Goal: Task Accomplishment & Management: Manage account settings

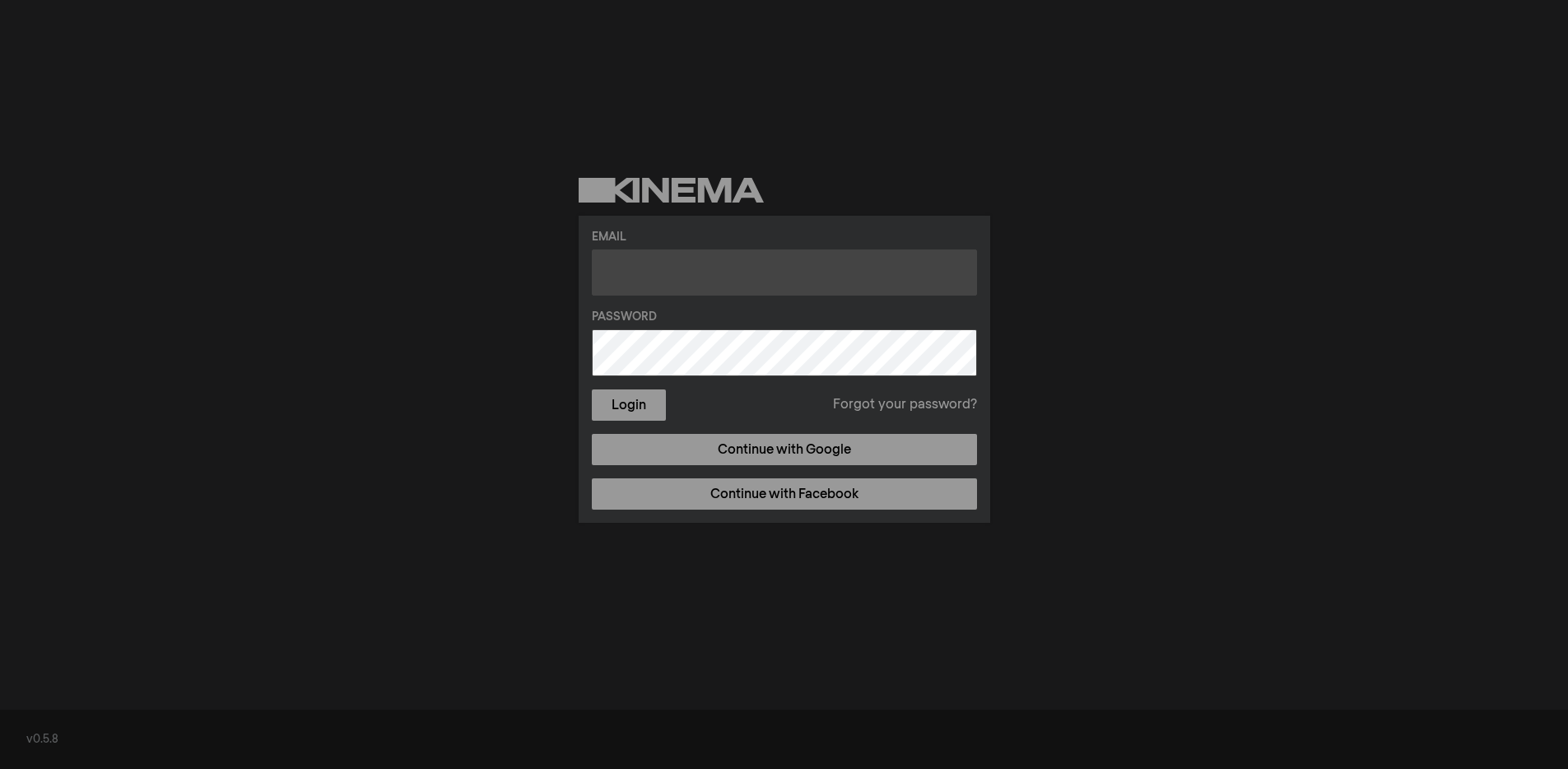
click at [760, 280] on input "text" at bounding box center [784, 272] width 385 height 46
type input "[PERSON_NAME][EMAIL_ADDRESS][DOMAIN_NAME]"
click at [592, 390] on button "Login" at bounding box center [629, 405] width 75 height 32
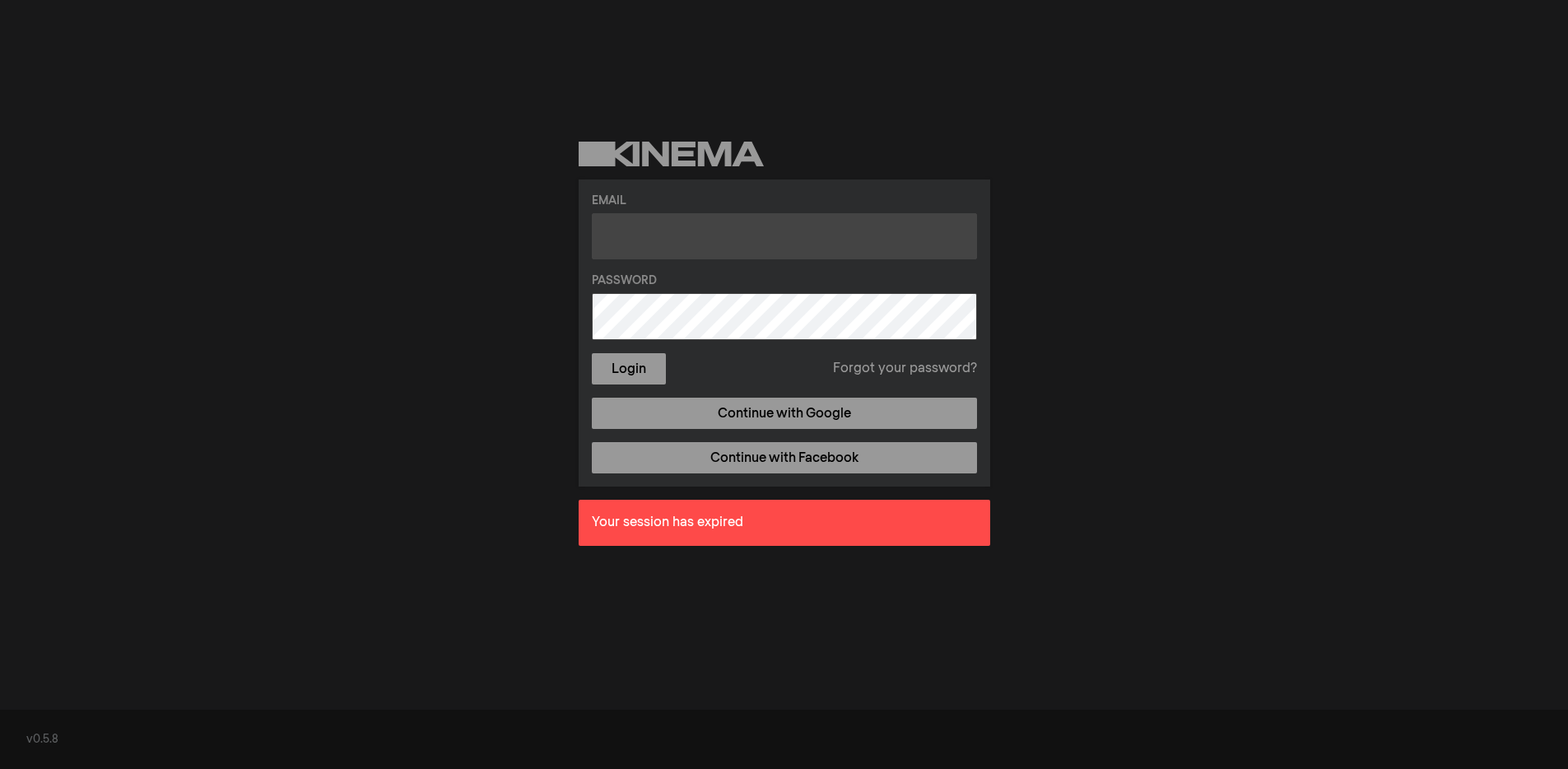
click at [644, 224] on input "text" at bounding box center [784, 236] width 385 height 46
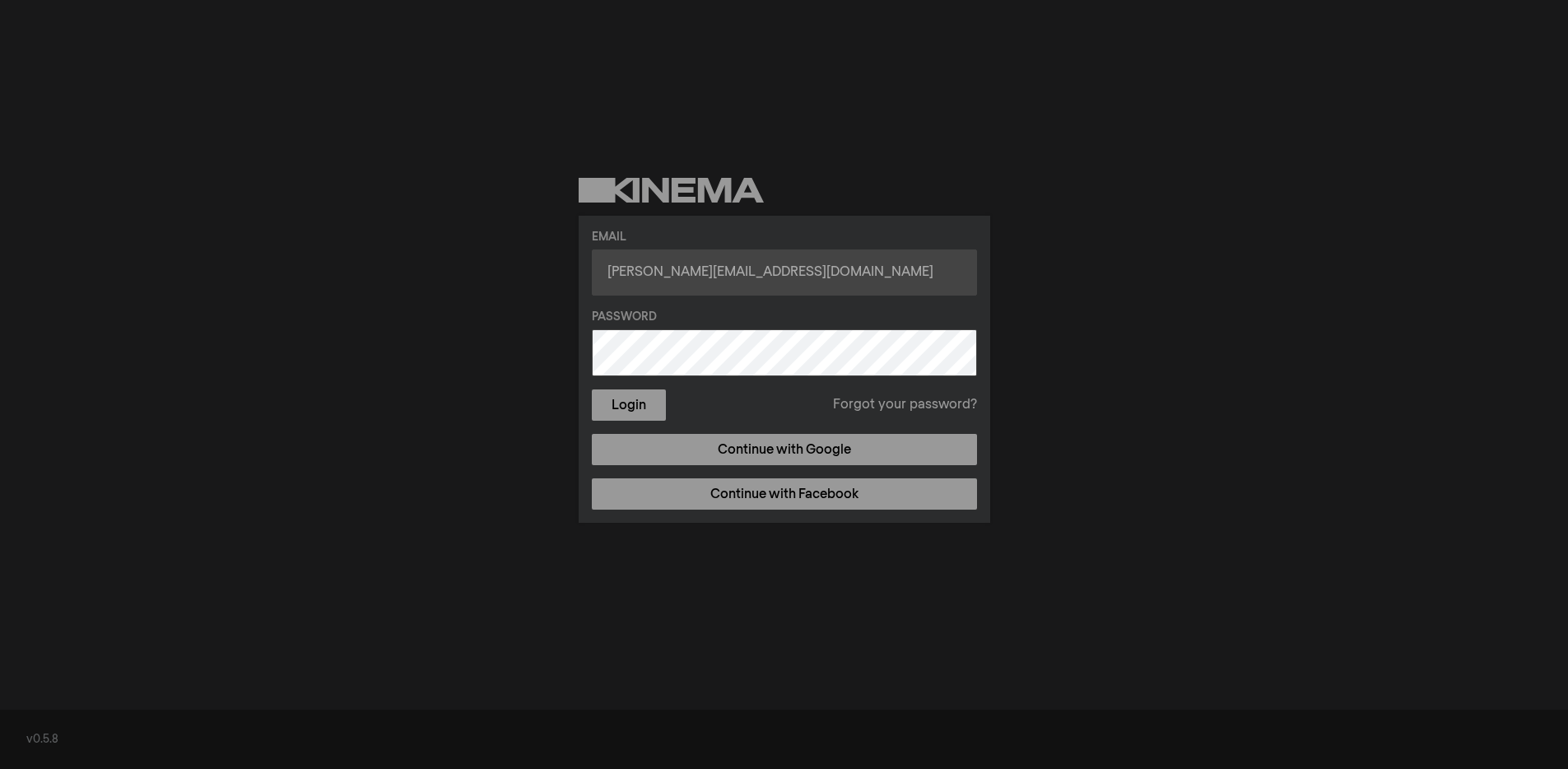
type input "[PERSON_NAME][EMAIL_ADDRESS][DOMAIN_NAME]"
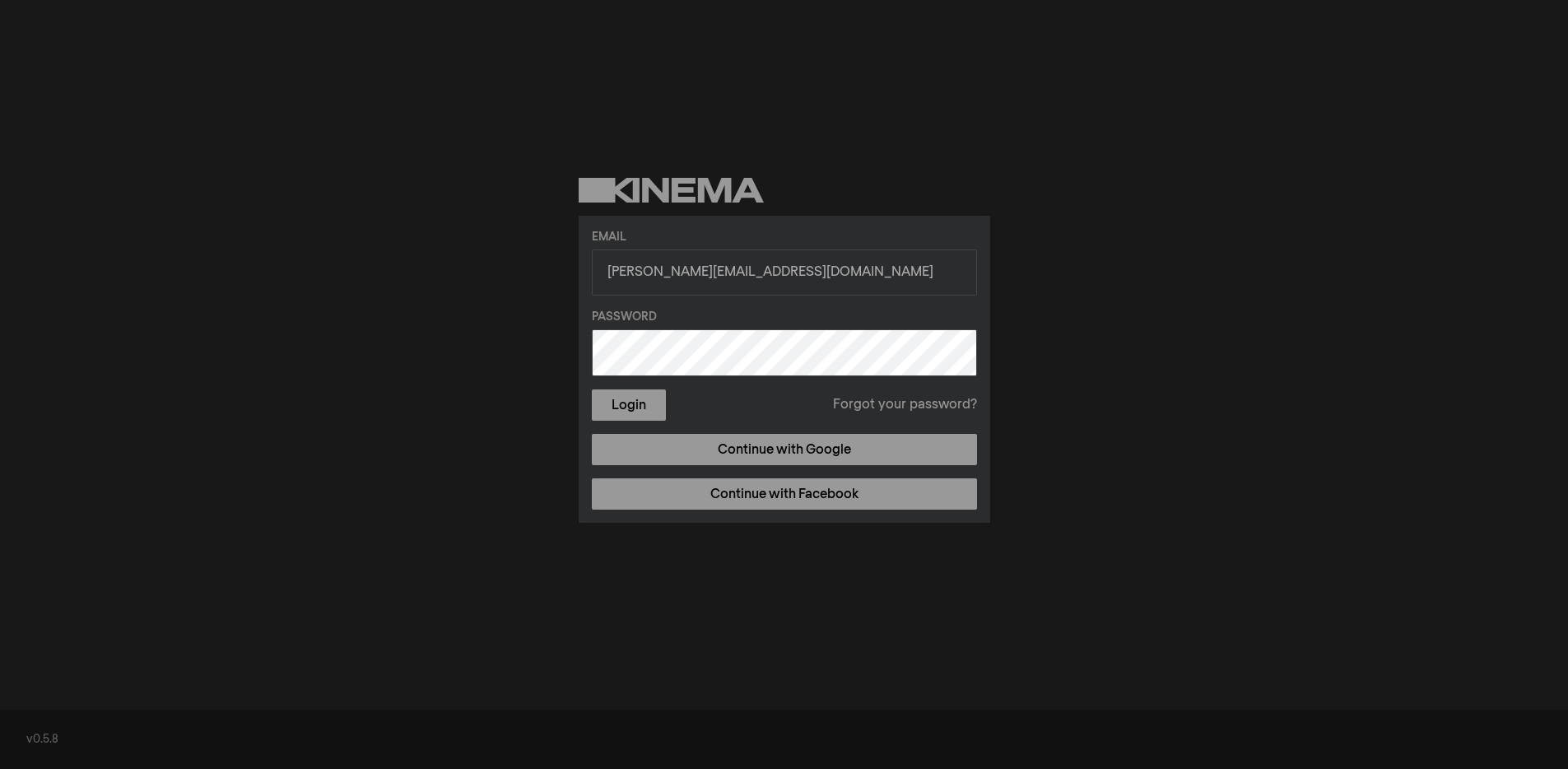
click at [592, 390] on button "Login" at bounding box center [629, 405] width 75 height 32
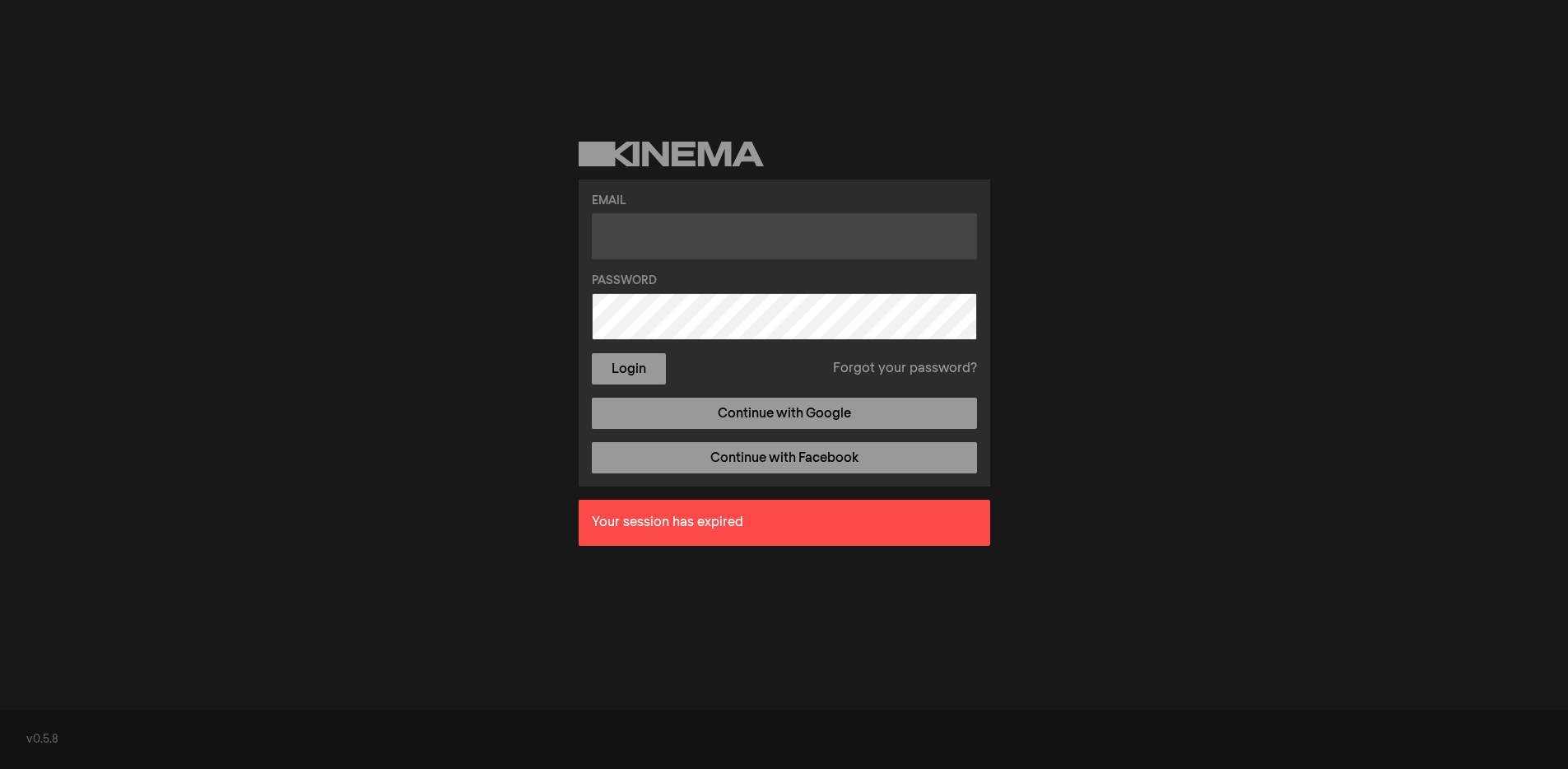
click at [724, 235] on input "text" at bounding box center [784, 236] width 385 height 46
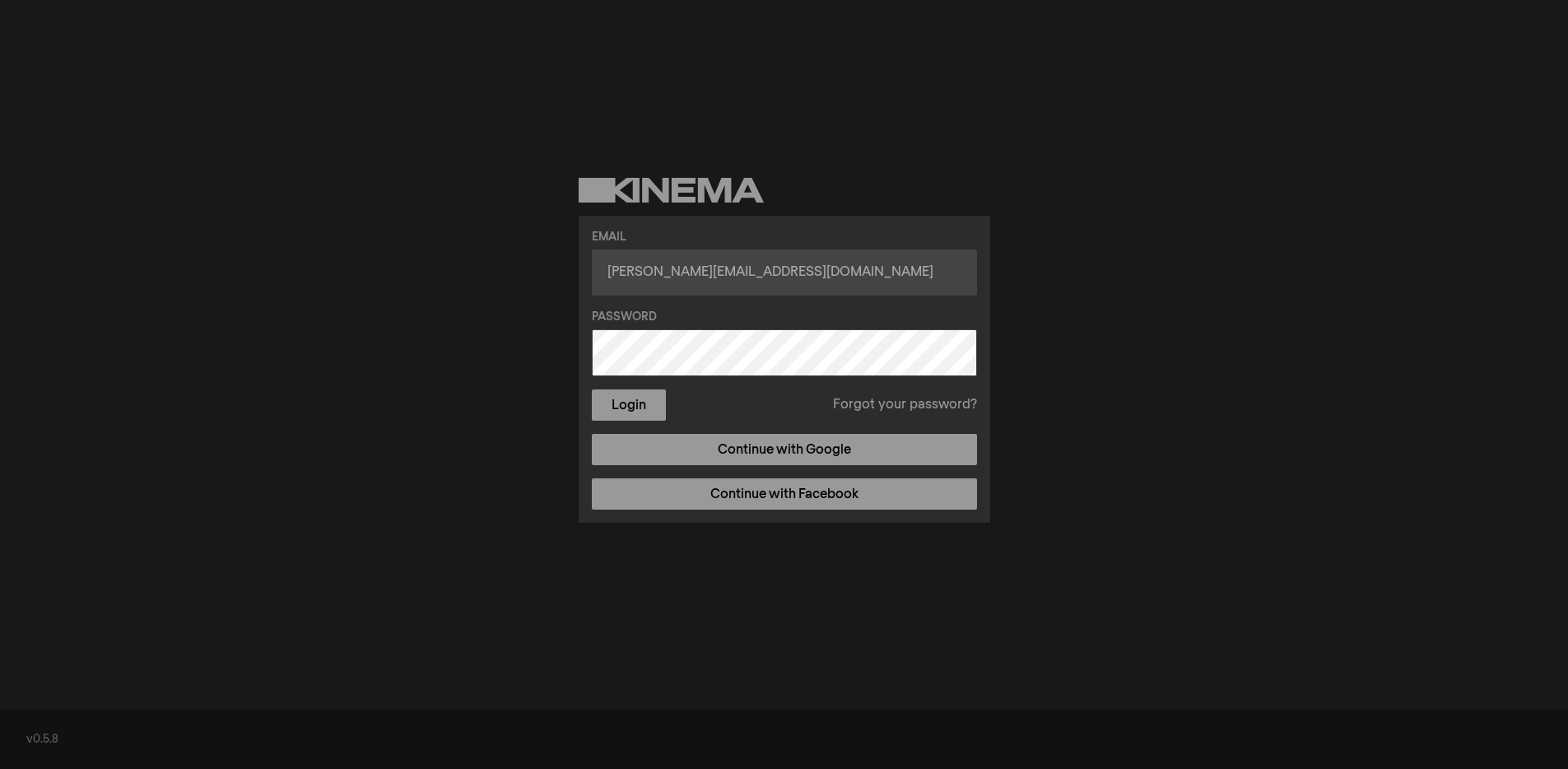
type input "[PERSON_NAME][EMAIL_ADDRESS][DOMAIN_NAME]"
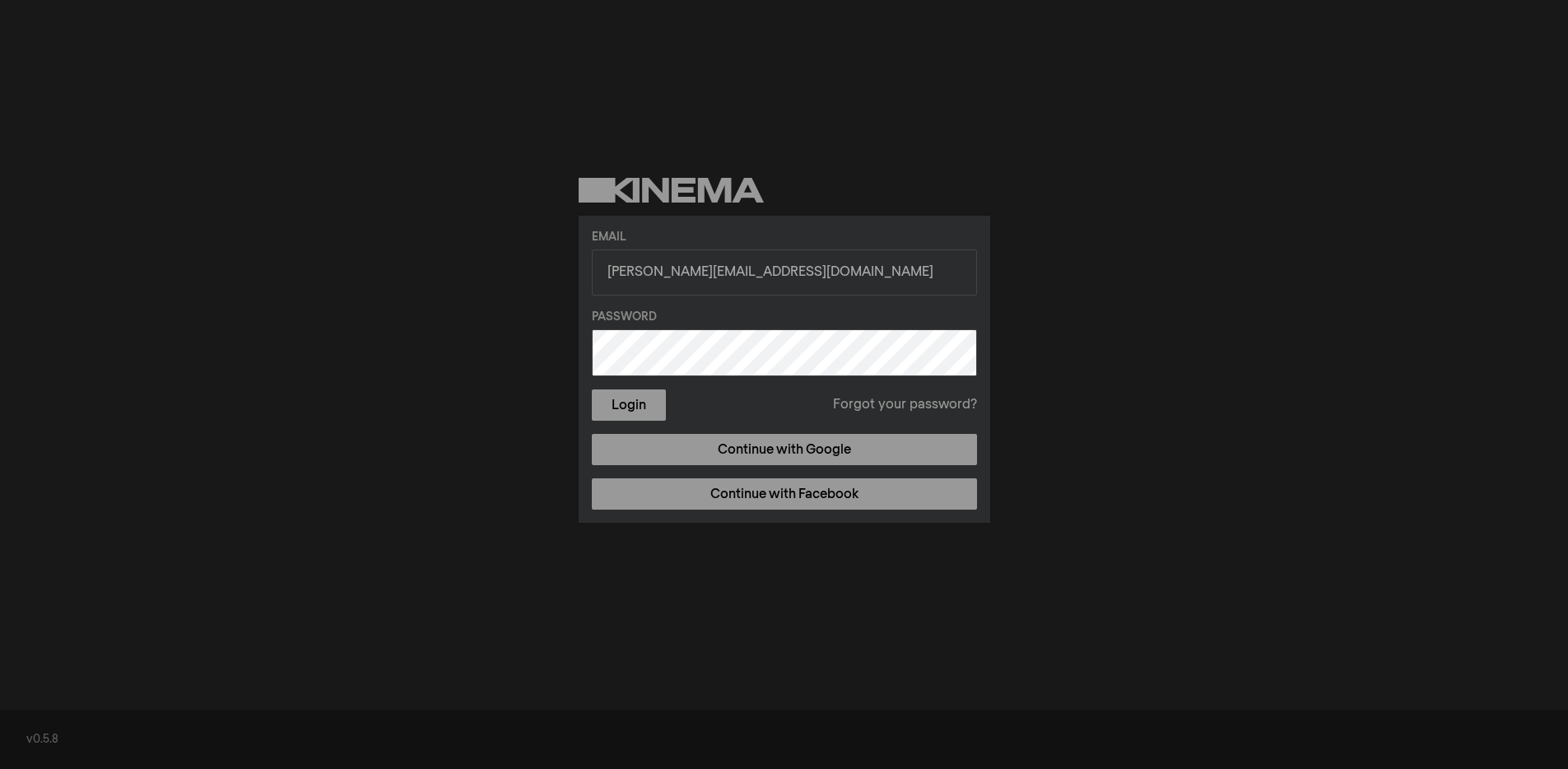
click at [592, 390] on button "Login" at bounding box center [629, 405] width 75 height 32
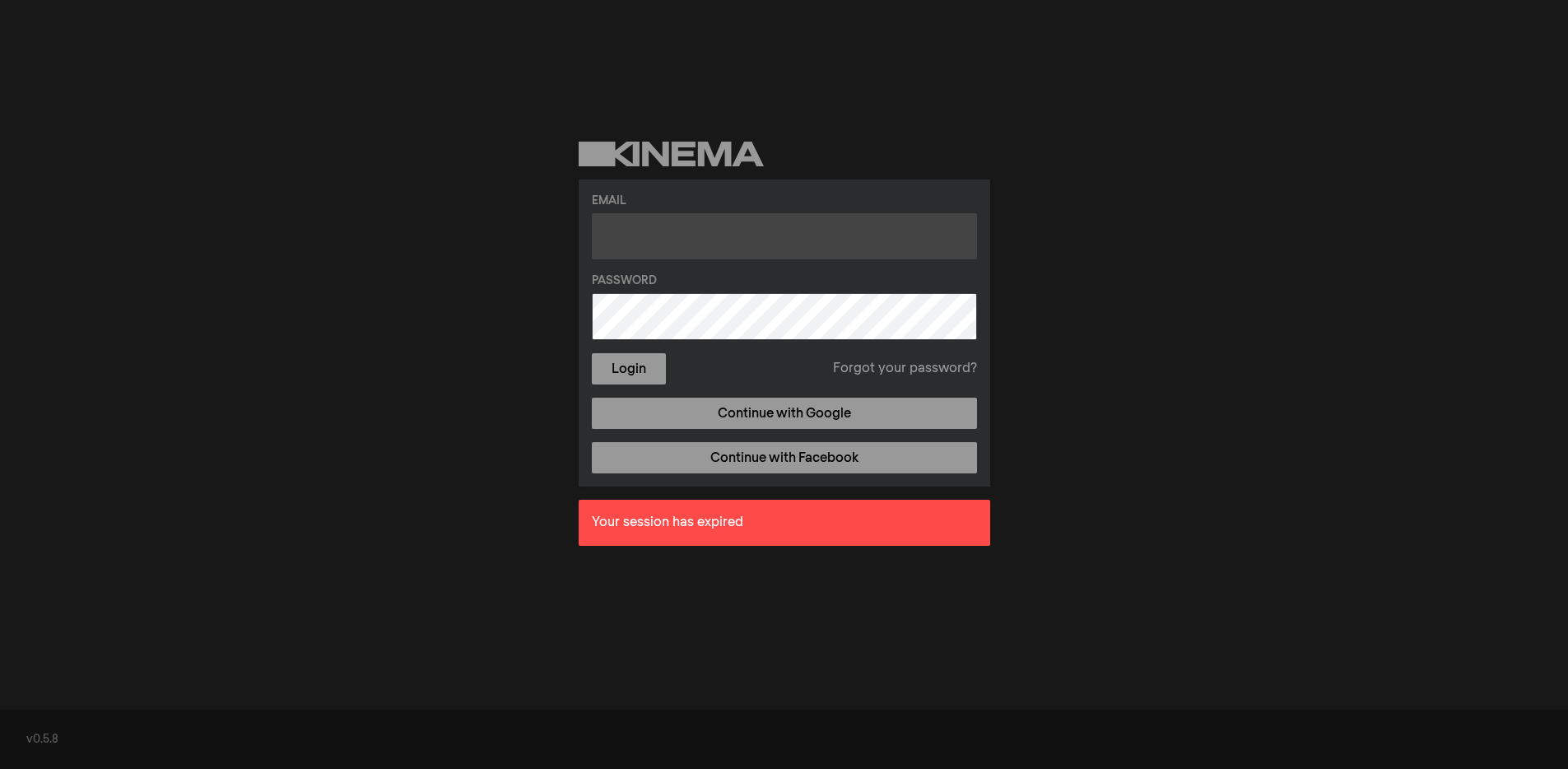
click at [617, 235] on input "text" at bounding box center [784, 236] width 385 height 46
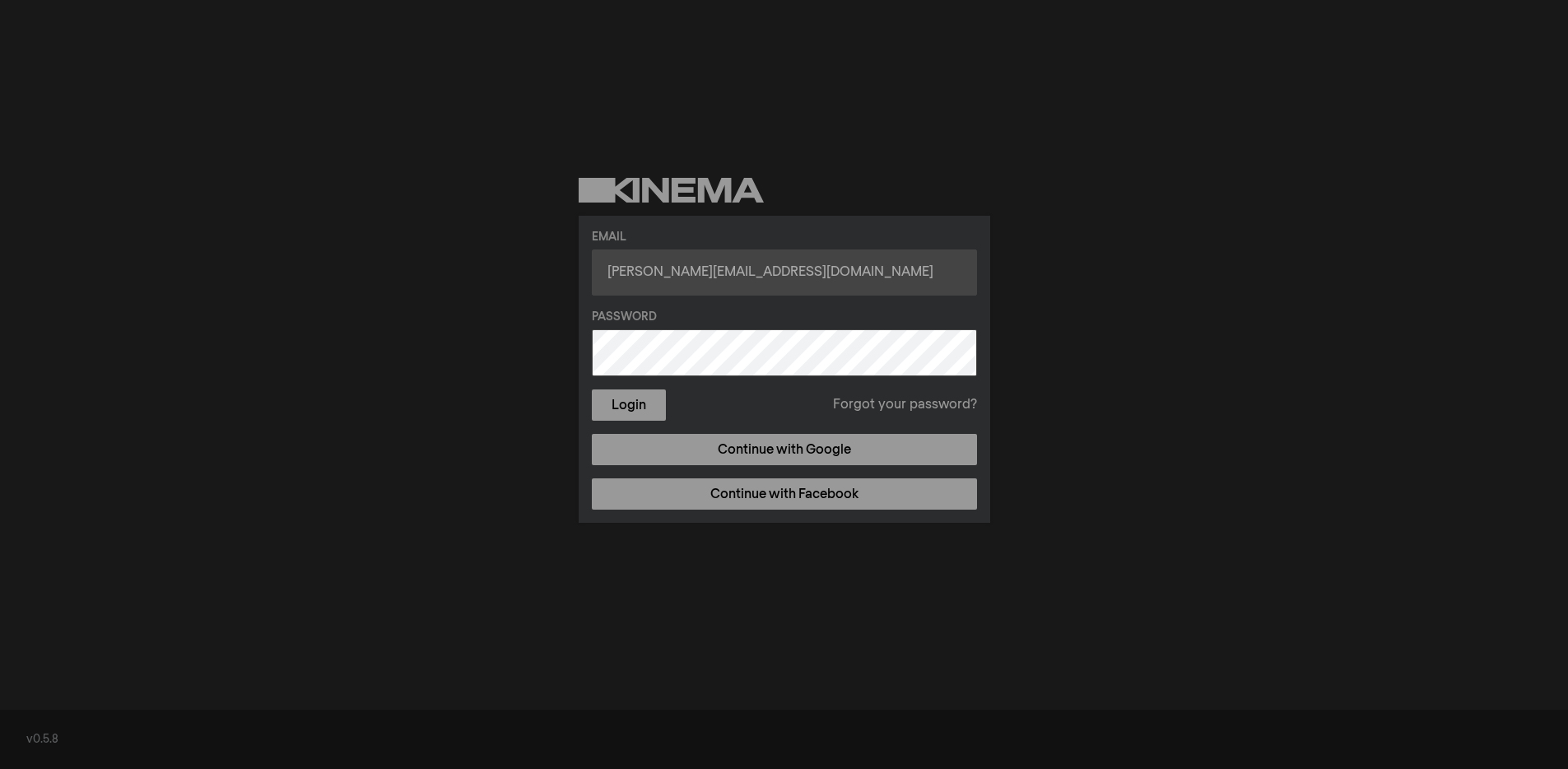
type input "[PERSON_NAME][EMAIL_ADDRESS][DOMAIN_NAME]"
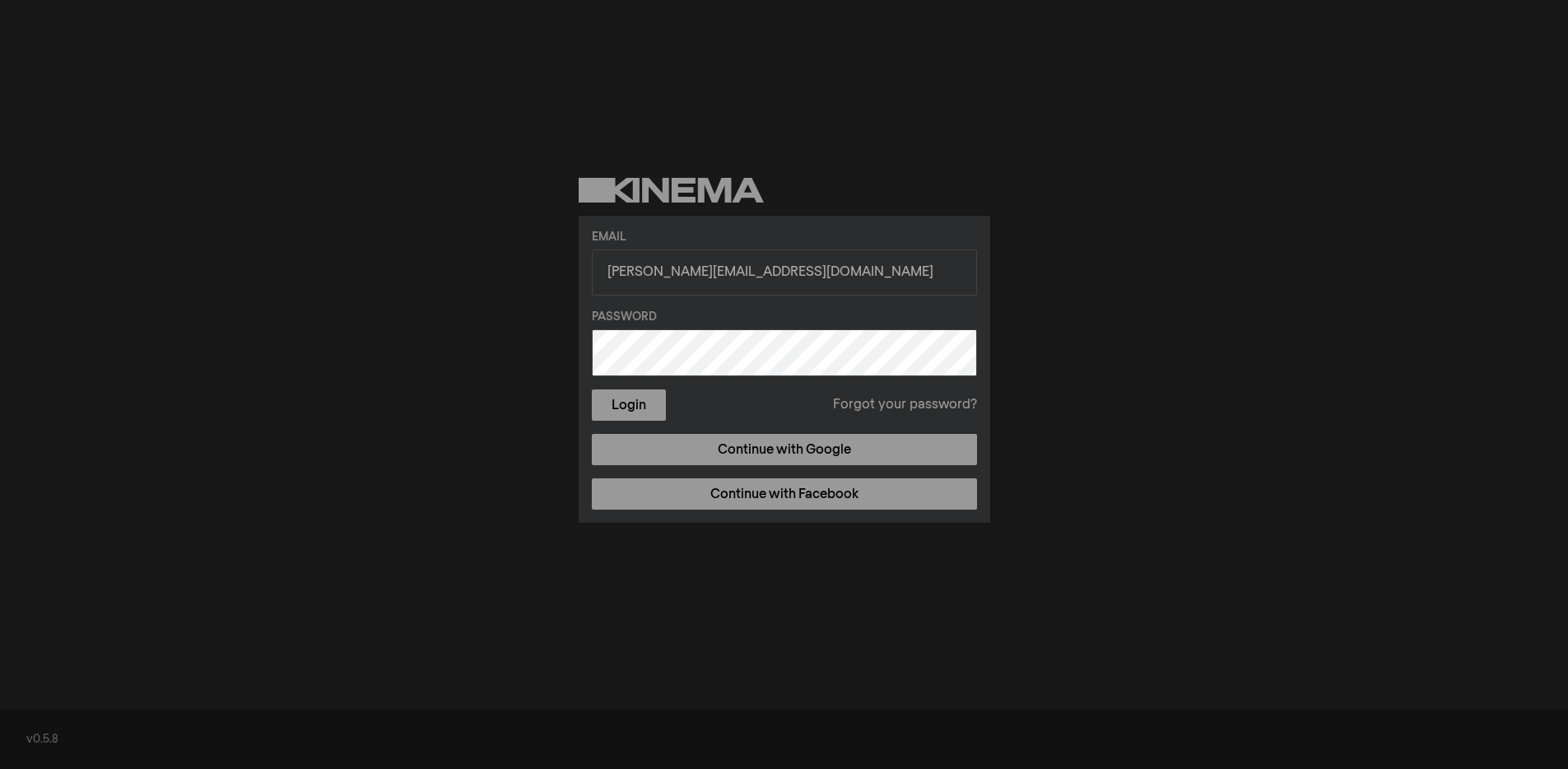
click at [592, 390] on button "Login" at bounding box center [629, 405] width 75 height 32
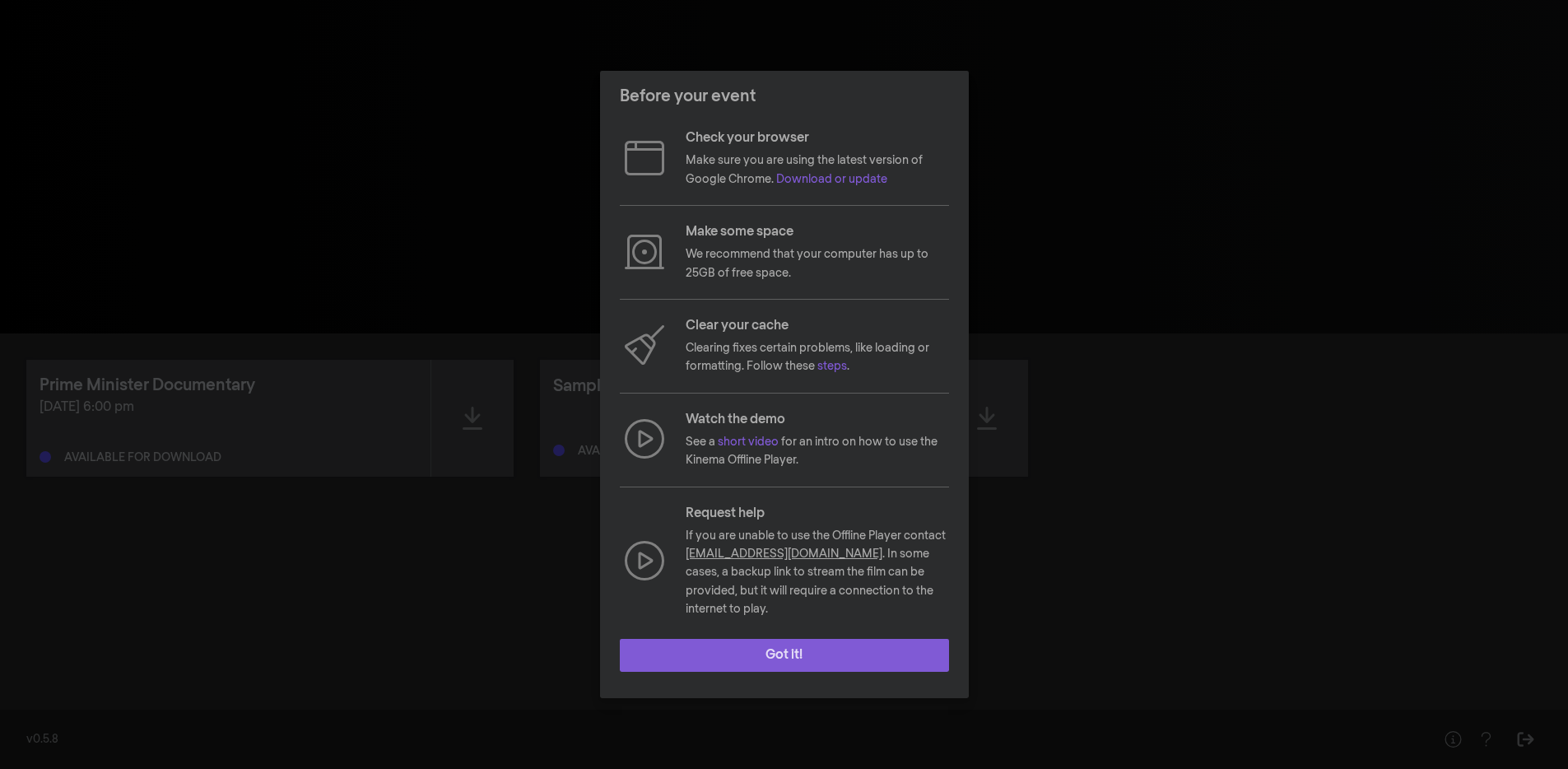
click at [843, 641] on button "Got it!" at bounding box center [784, 655] width 329 height 33
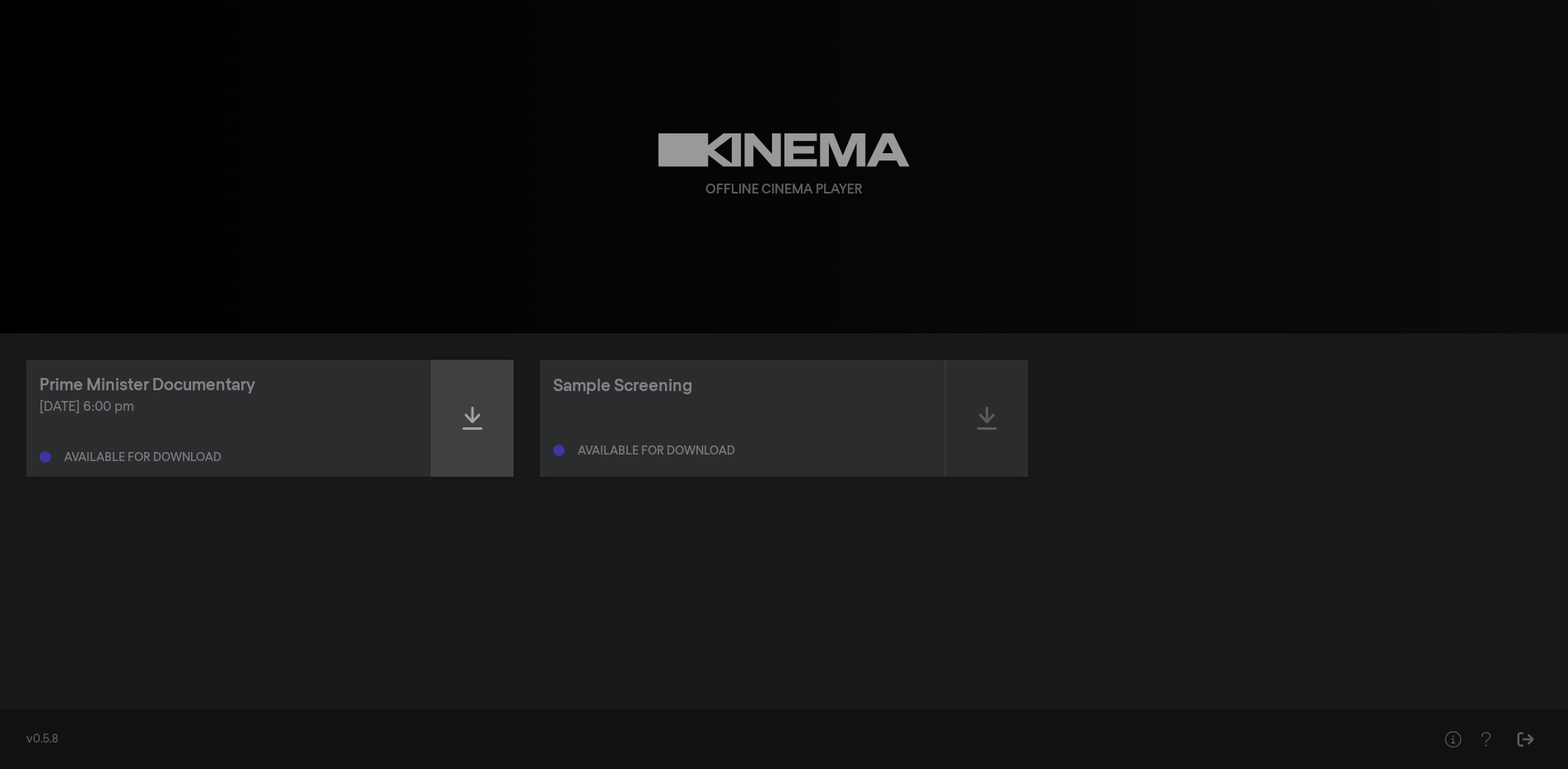
click at [485, 429] on div at bounding box center [473, 418] width 82 height 116
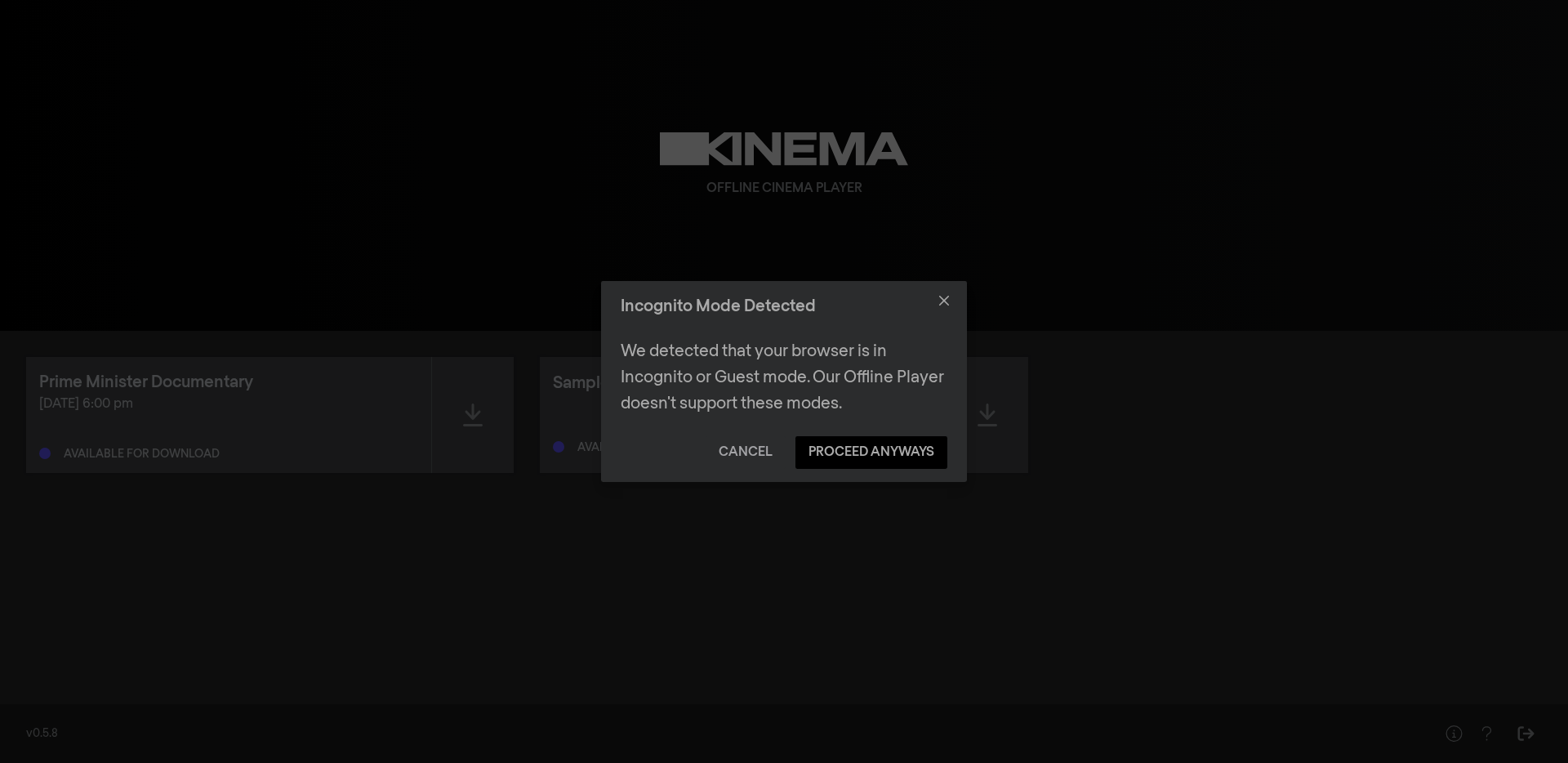
click at [733, 461] on button "Cancel" at bounding box center [745, 452] width 80 height 32
